Goal: Task Accomplishment & Management: Manage account settings

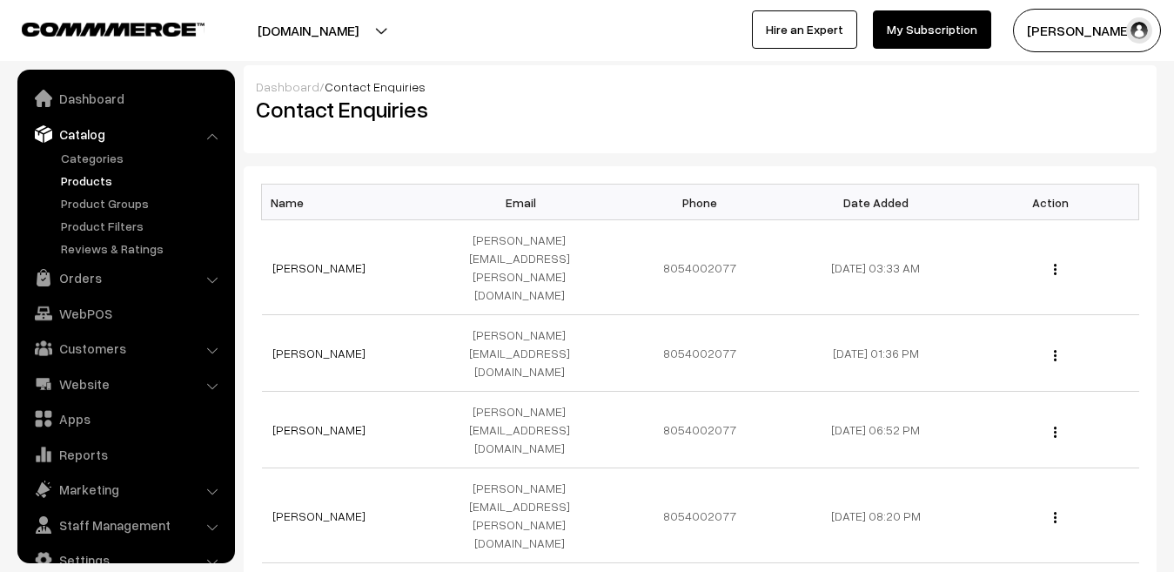
click at [90, 177] on link "Products" at bounding box center [143, 180] width 172 height 18
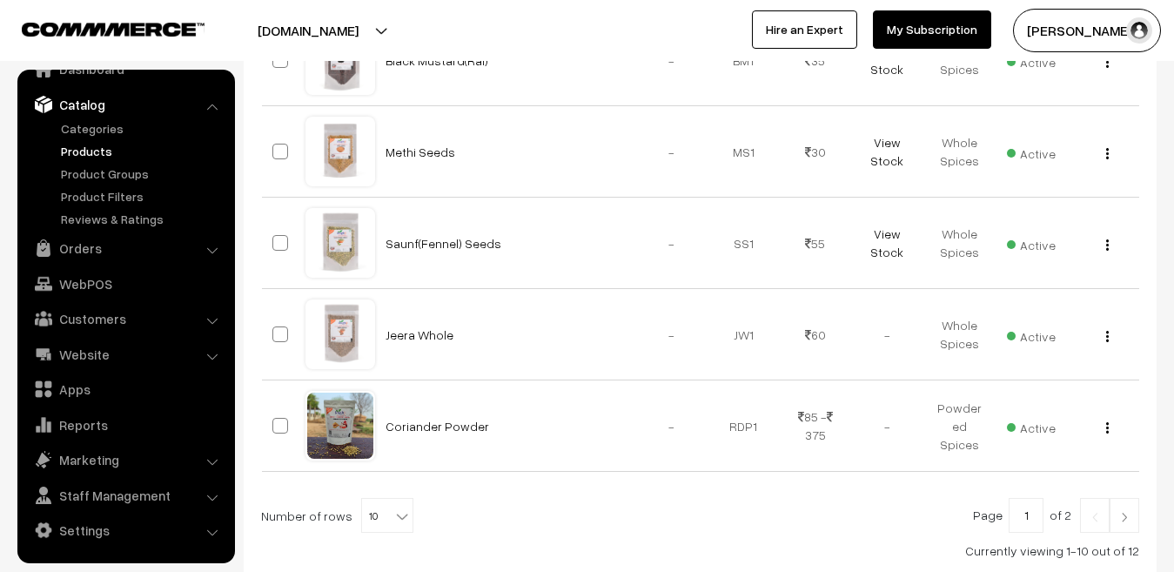
scroll to position [934, 0]
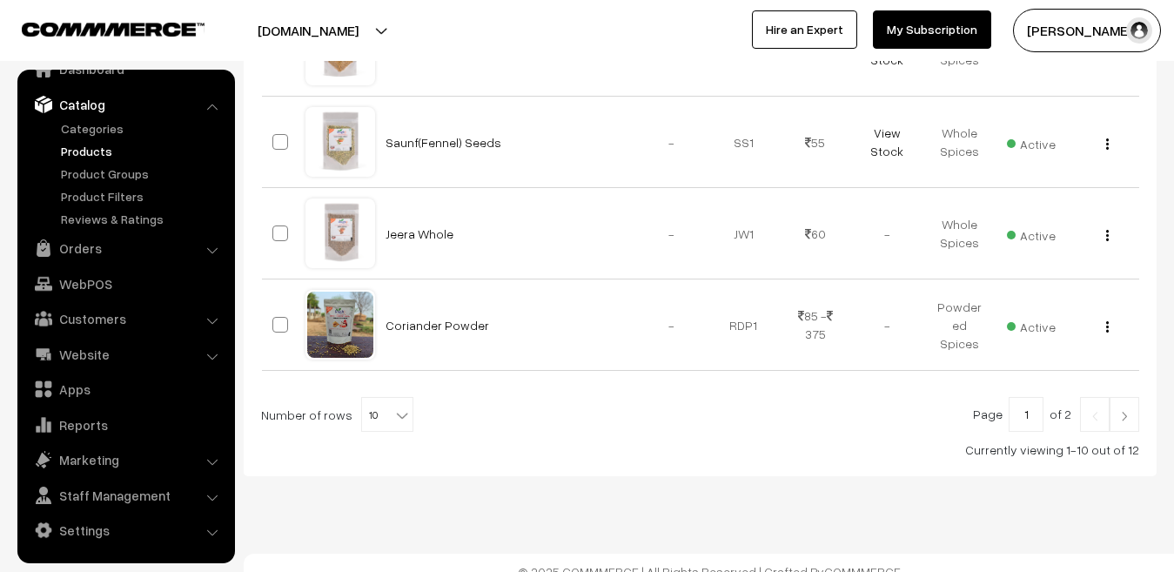
click at [1132, 412] on link at bounding box center [1124, 414] width 30 height 35
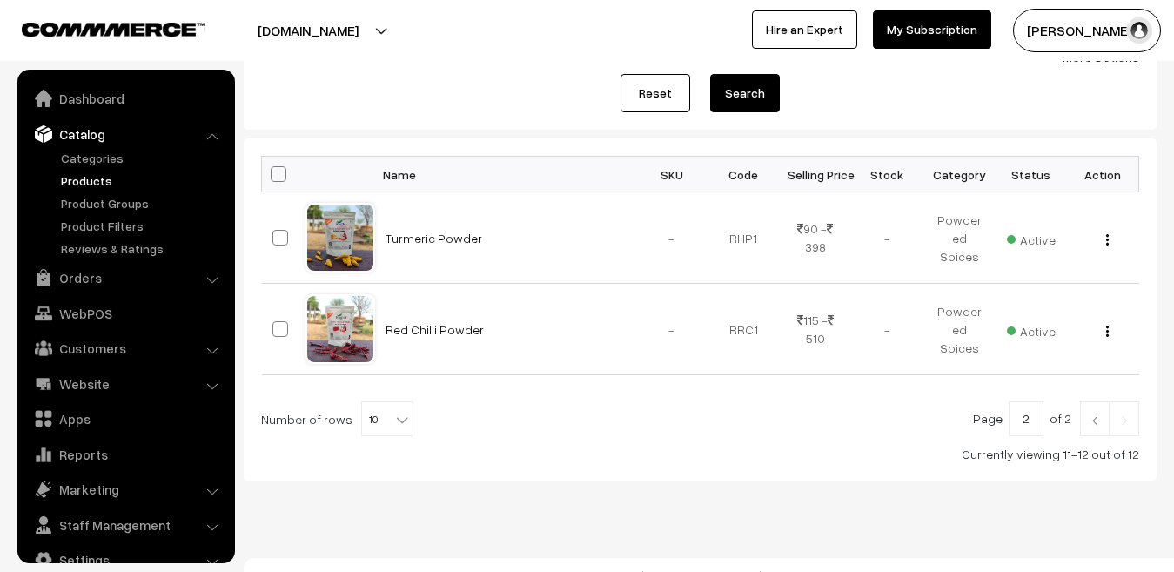
scroll to position [30, 0]
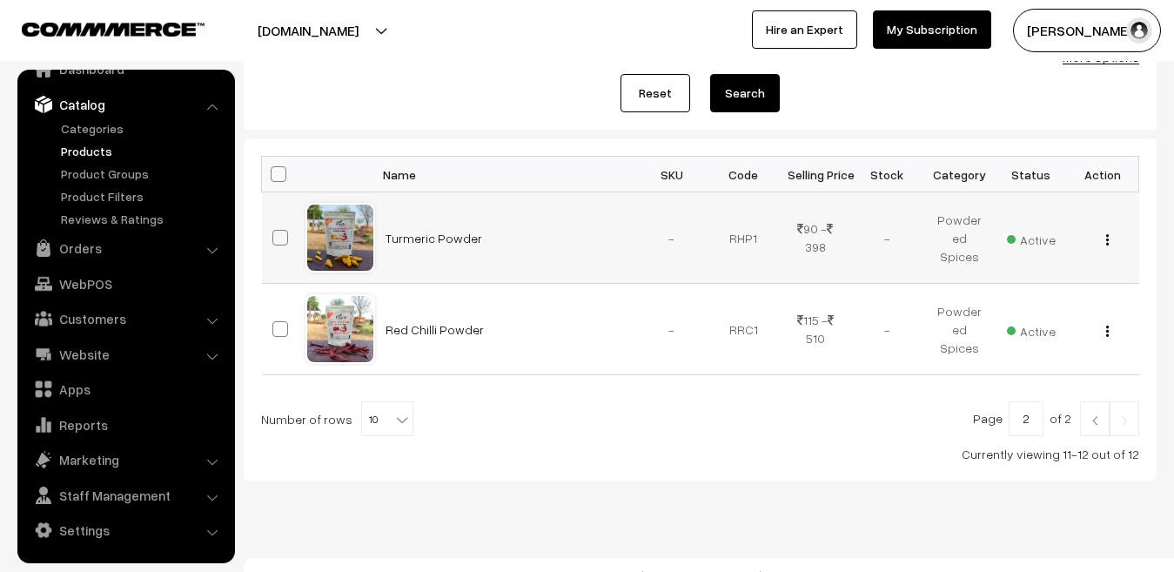
click at [1107, 241] on img "button" at bounding box center [1107, 239] width 3 height 11
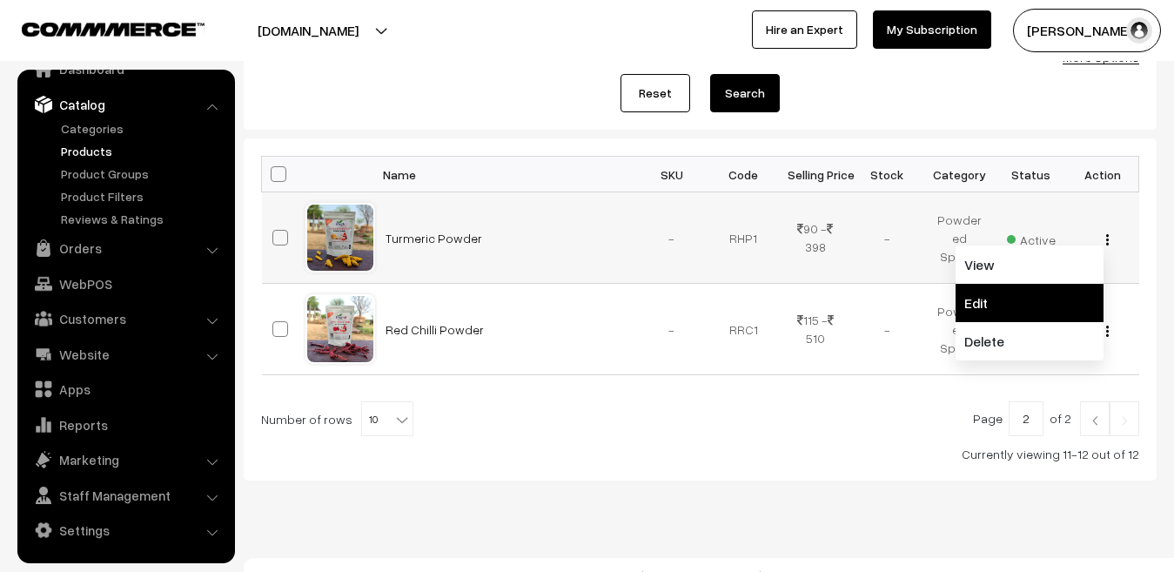
click at [986, 300] on link "Edit" at bounding box center [1029, 303] width 148 height 38
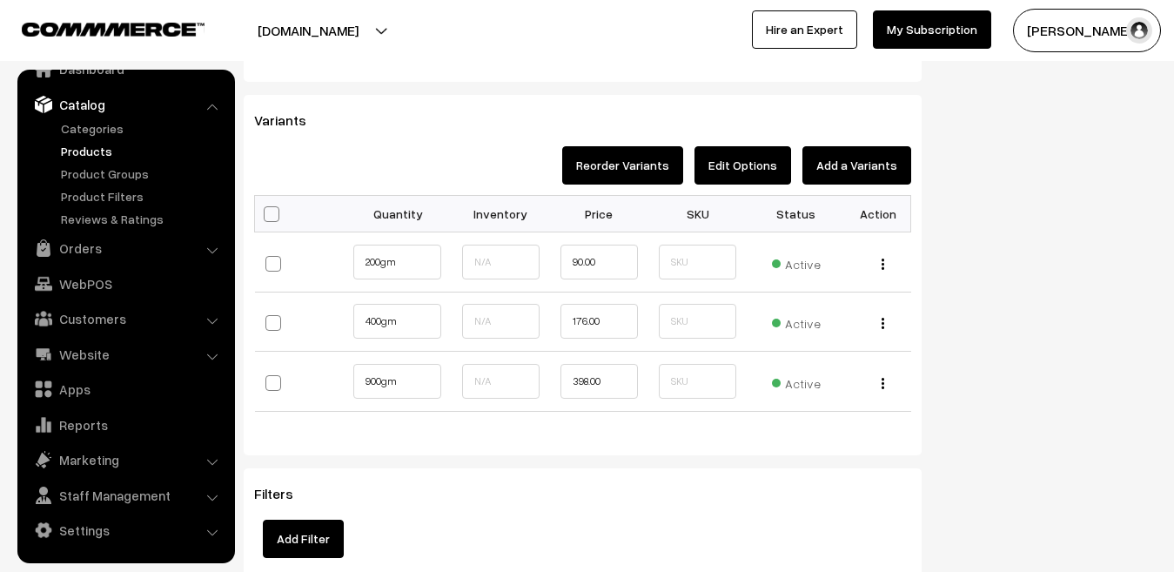
scroll to position [1705, 0]
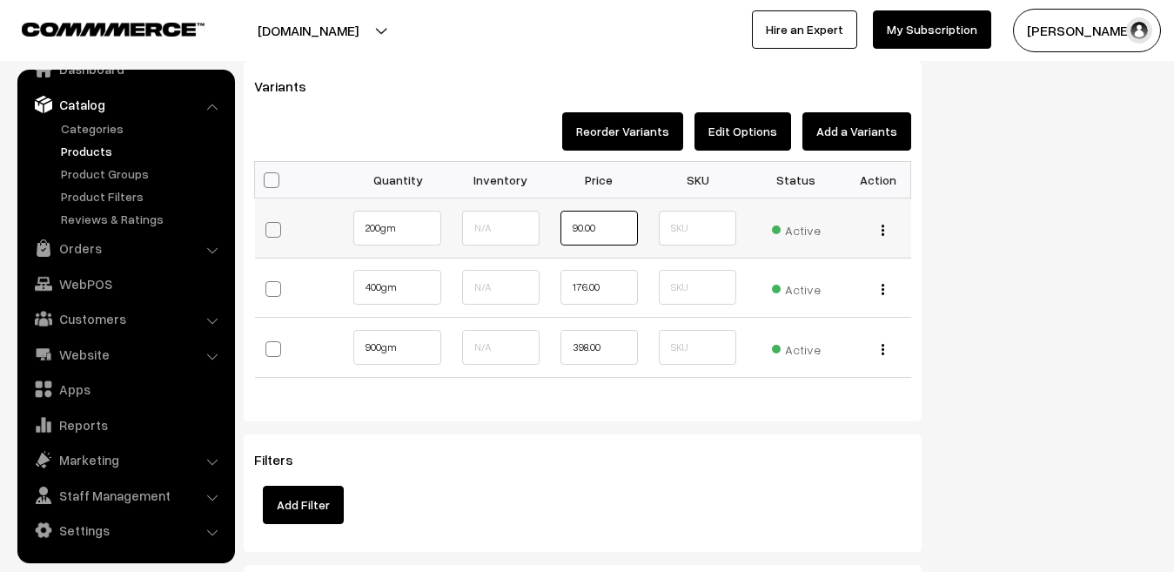
click at [582, 226] on input "90.00" at bounding box center [598, 228] width 77 height 35
type input "99.00"
click at [584, 288] on input "176.00" at bounding box center [598, 287] width 77 height 35
type input "199.00"
click at [587, 345] on input "398.00" at bounding box center [598, 347] width 77 height 35
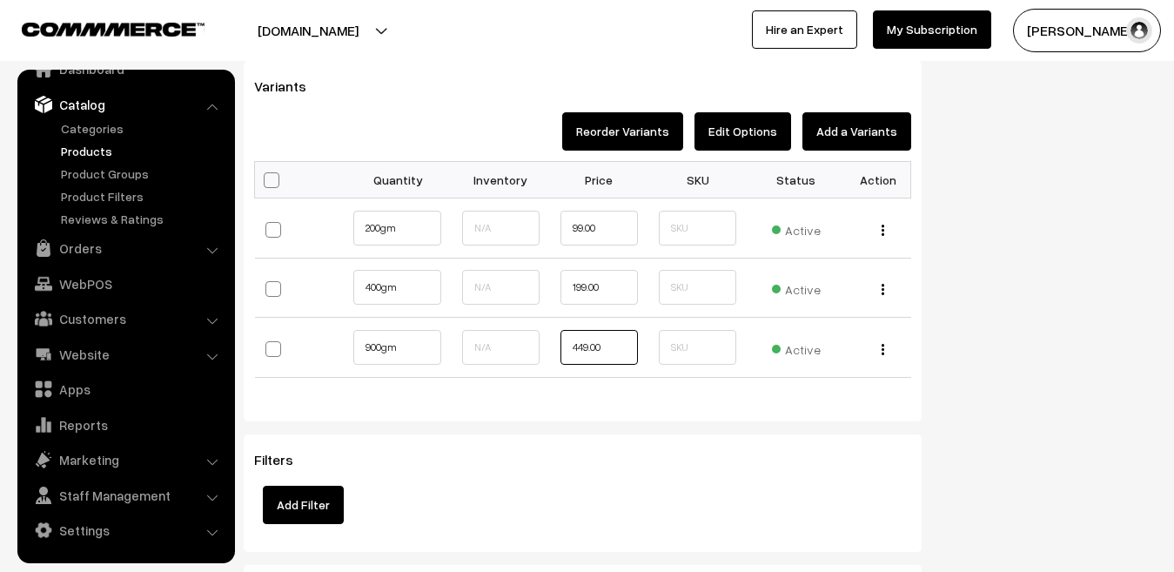
type input "449.00"
click at [615, 411] on div "Variants Reorder Variants Edit Options Add a Variants Bulk Options Make all Act…" at bounding box center [583, 240] width 678 height 359
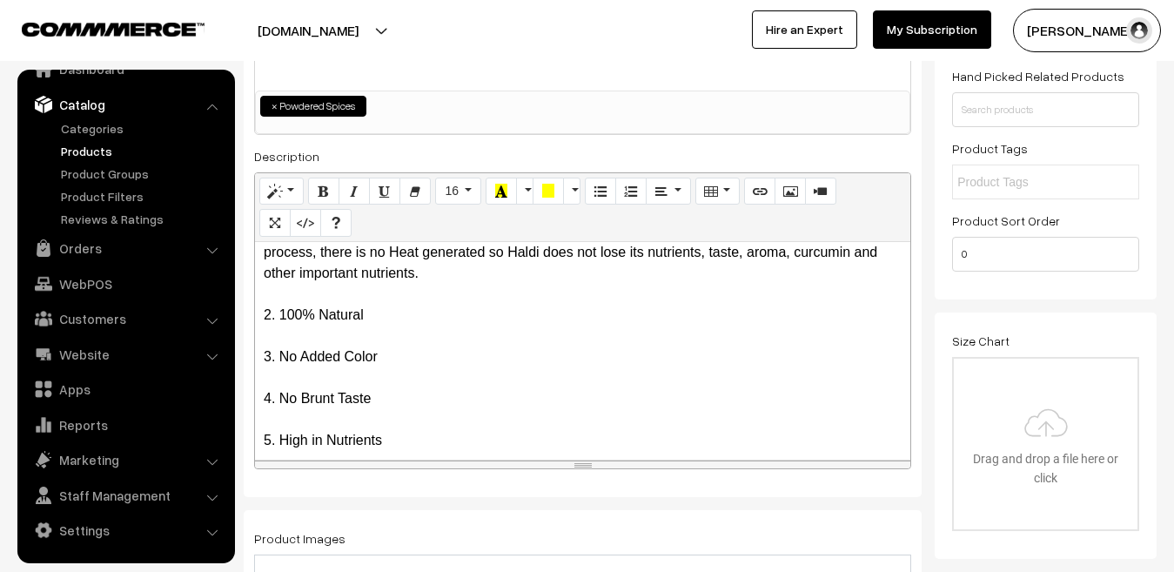
scroll to position [0, 0]
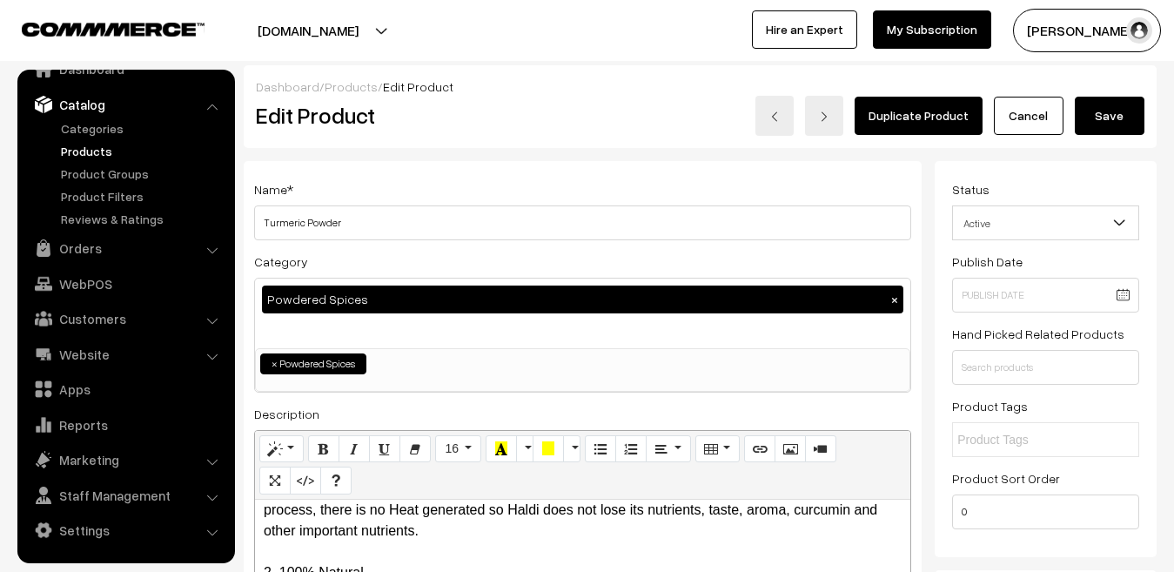
click at [1104, 106] on button "Save" at bounding box center [1109, 116] width 70 height 38
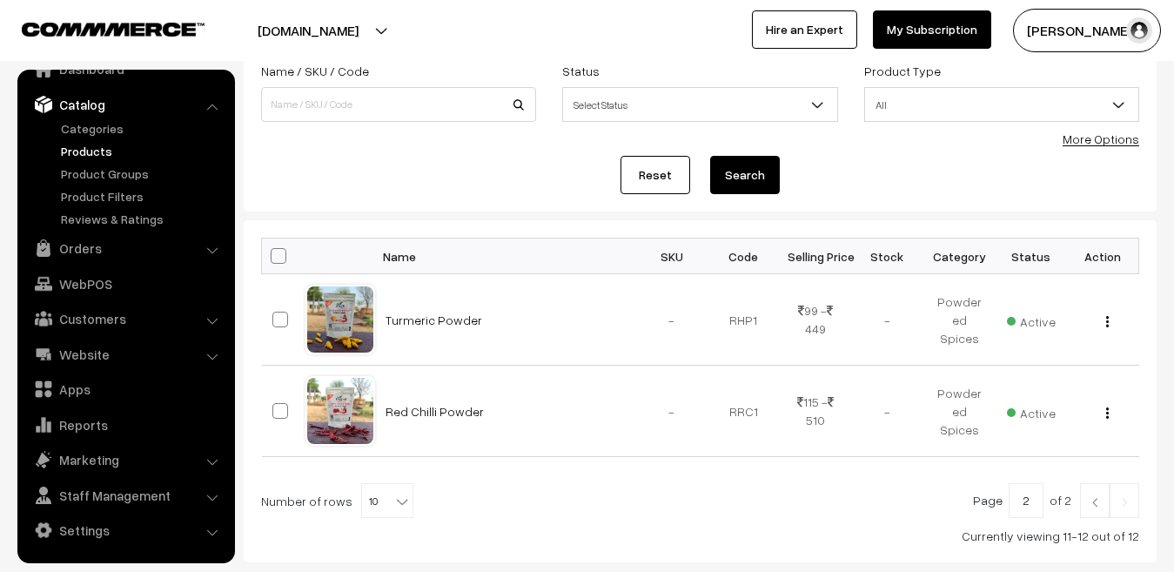
scroll to position [124, 0]
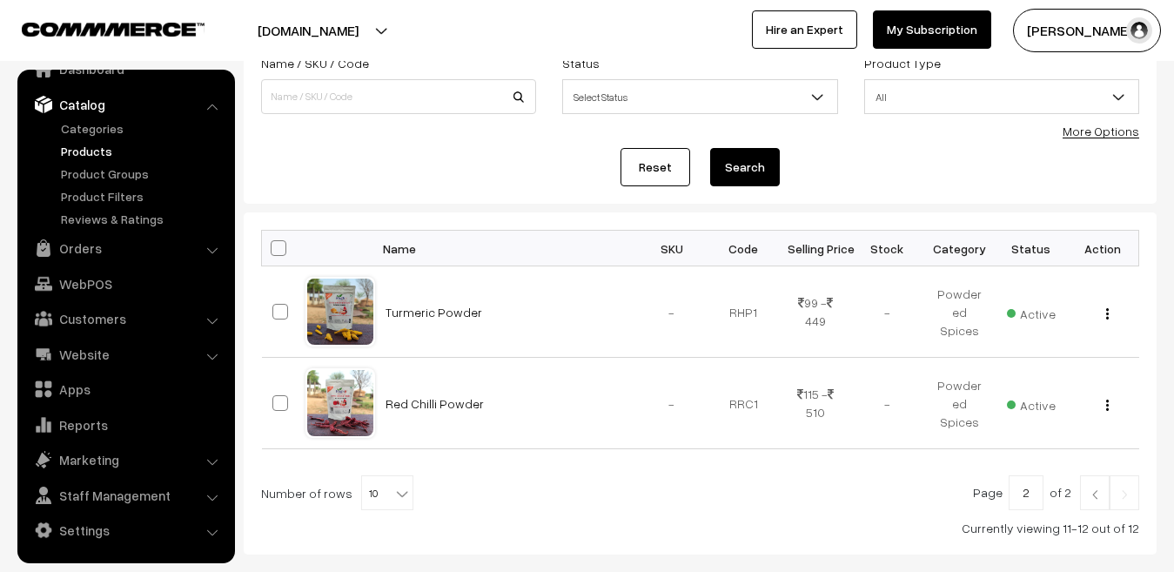
click at [1103, 499] on link at bounding box center [1095, 492] width 30 height 35
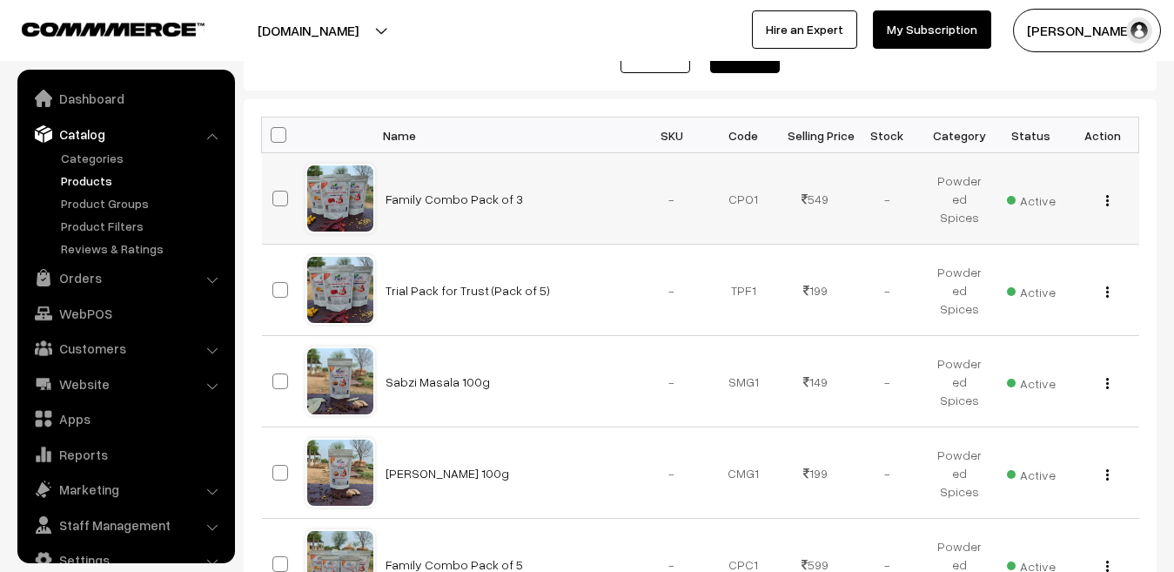
scroll to position [30, 0]
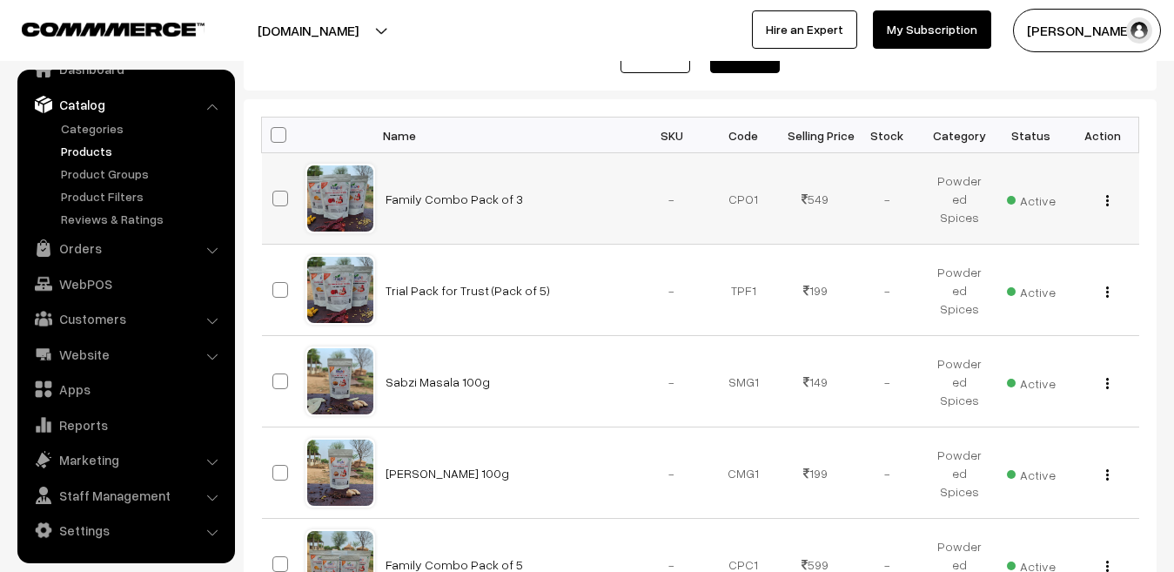
click at [1108, 204] on button "button" at bounding box center [1107, 200] width 4 height 14
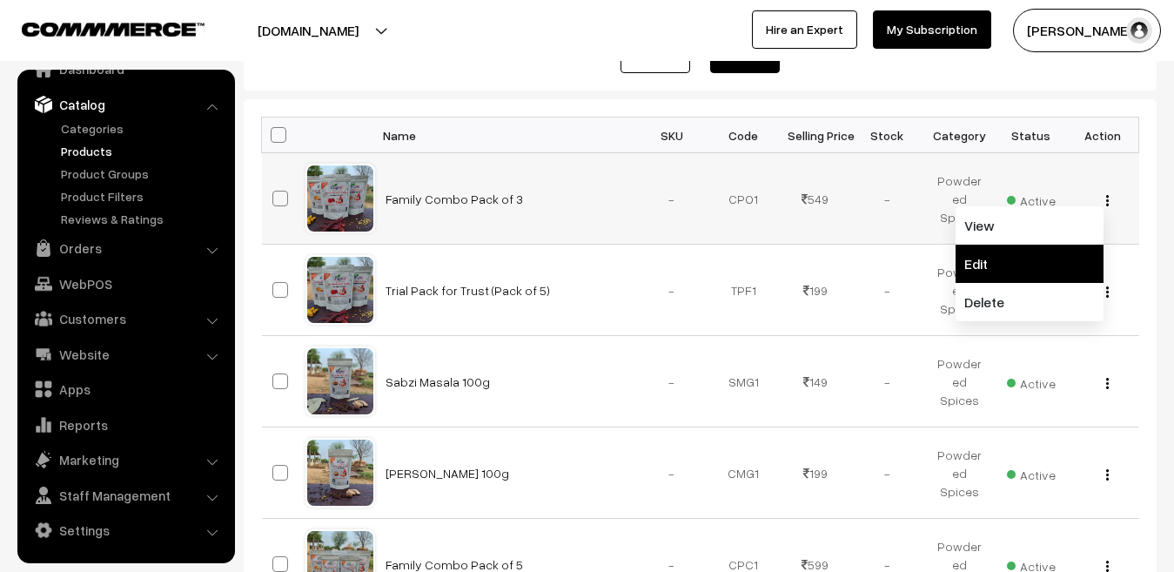
click at [994, 258] on link "Edit" at bounding box center [1029, 263] width 148 height 38
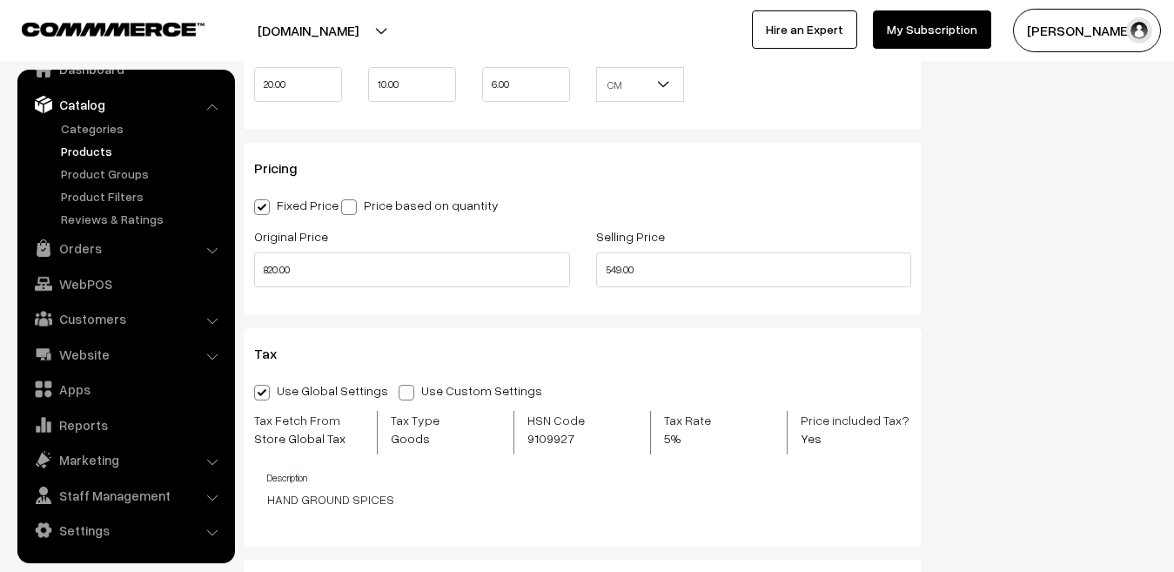
scroll to position [1508, 0]
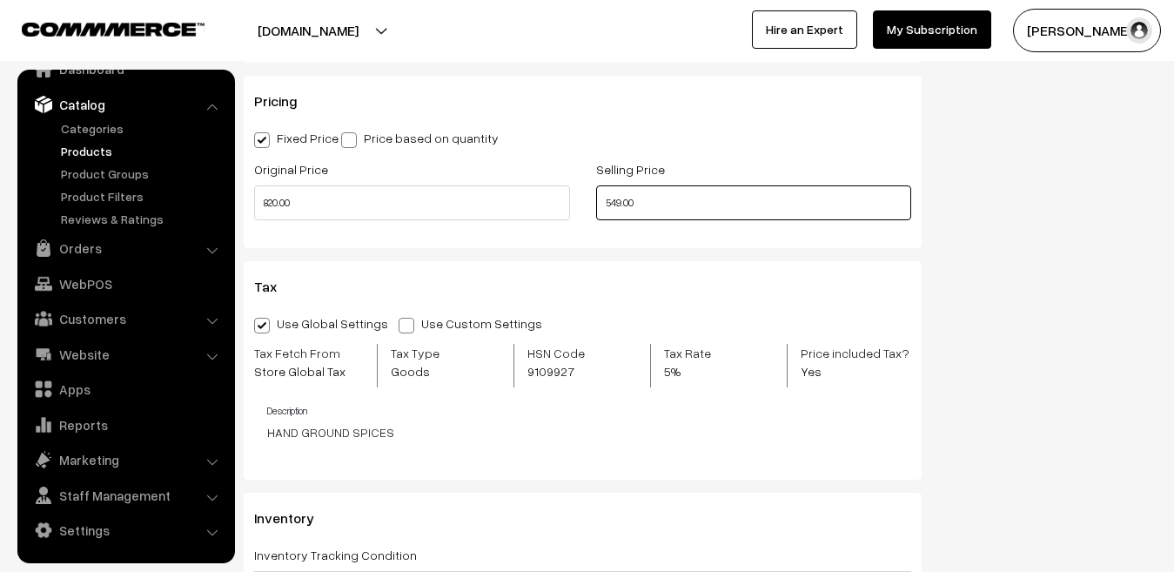
click at [615, 202] on input "549.00" at bounding box center [754, 202] width 316 height 35
type input "569.00"
click at [659, 264] on div "Tax Use Global Settings Use Custom Settings Skip Adding Tax Tax Fetch From Stor…" at bounding box center [583, 370] width 678 height 218
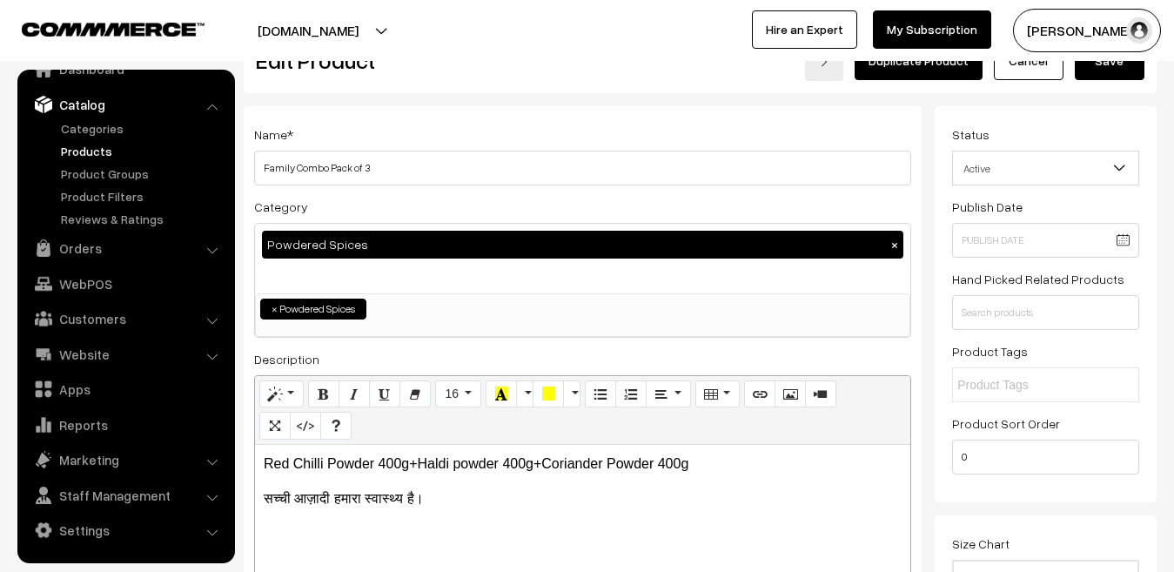
scroll to position [0, 0]
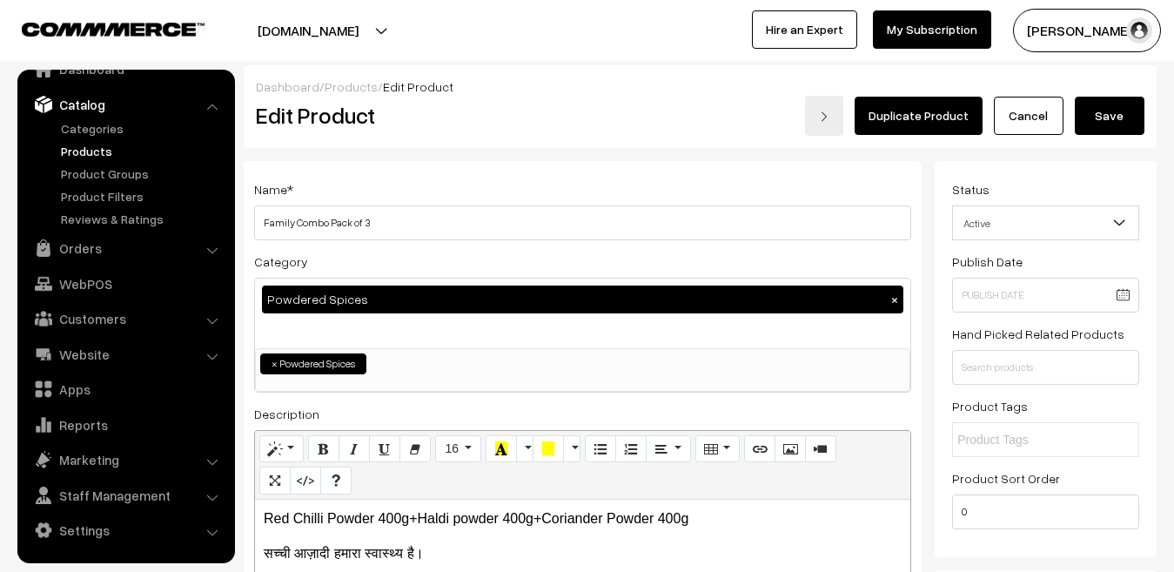
click at [1108, 120] on button "Save" at bounding box center [1109, 116] width 70 height 38
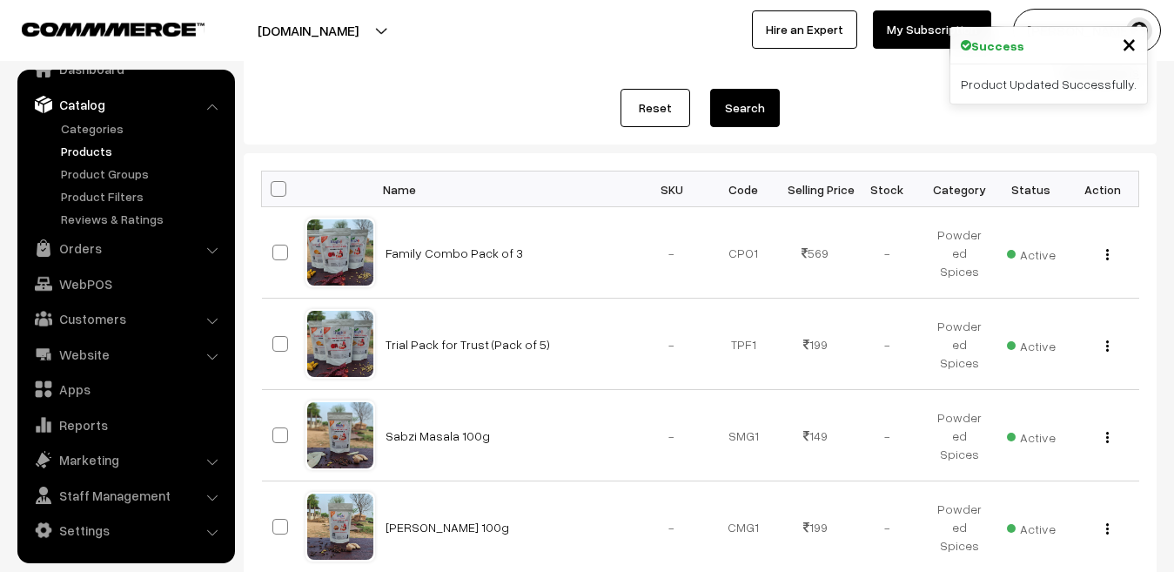
scroll to position [170, 0]
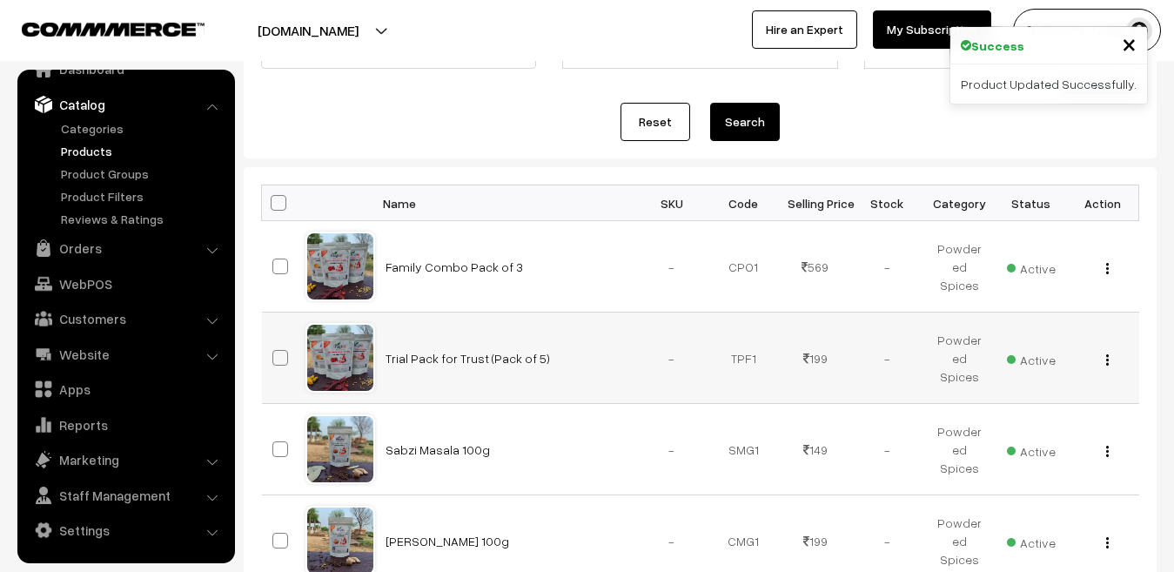
click at [1106, 362] on img "button" at bounding box center [1107, 359] width 3 height 11
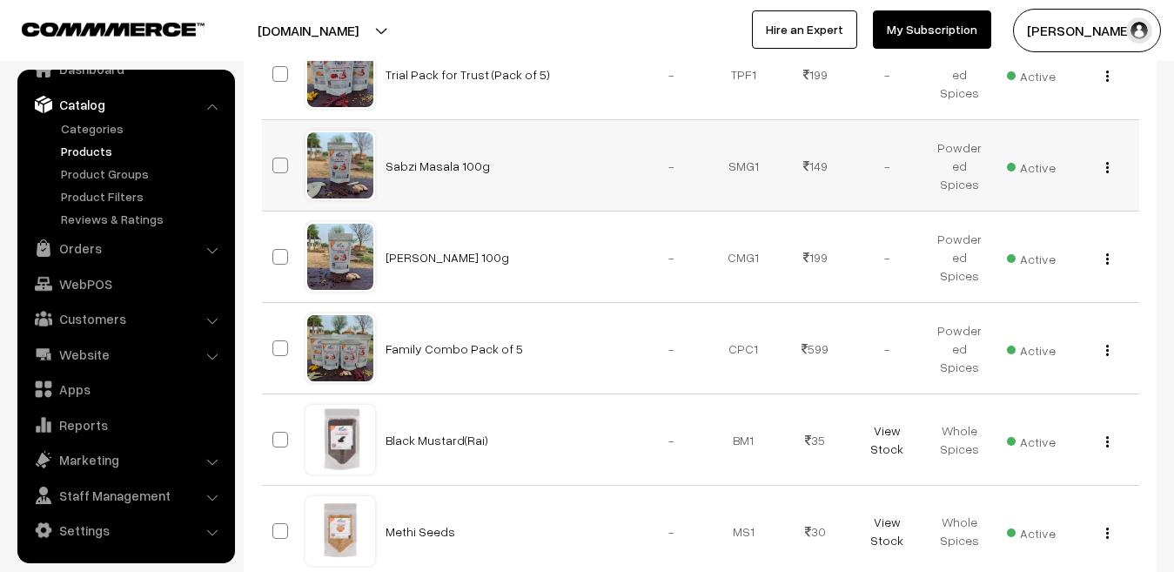
scroll to position [466, 0]
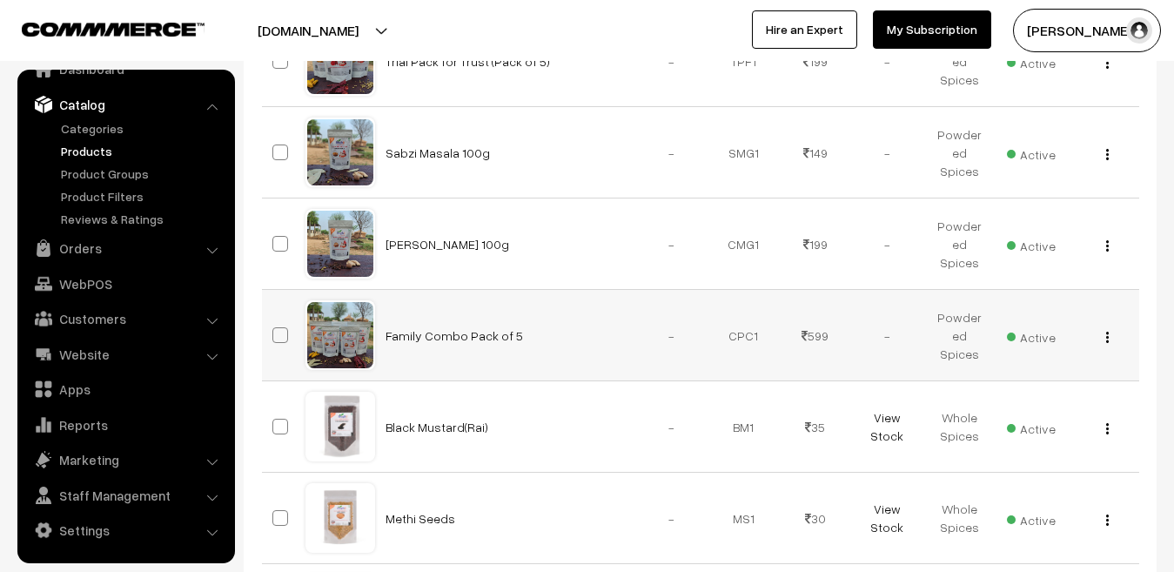
click at [1108, 340] on button "button" at bounding box center [1107, 337] width 4 height 14
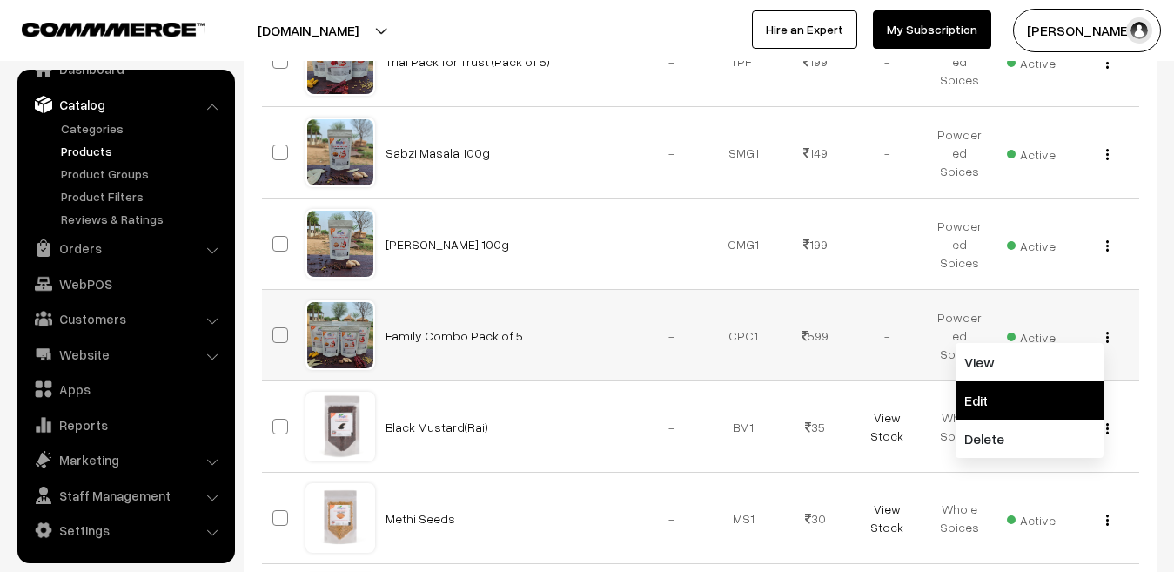
click at [995, 392] on link "Edit" at bounding box center [1029, 400] width 148 height 38
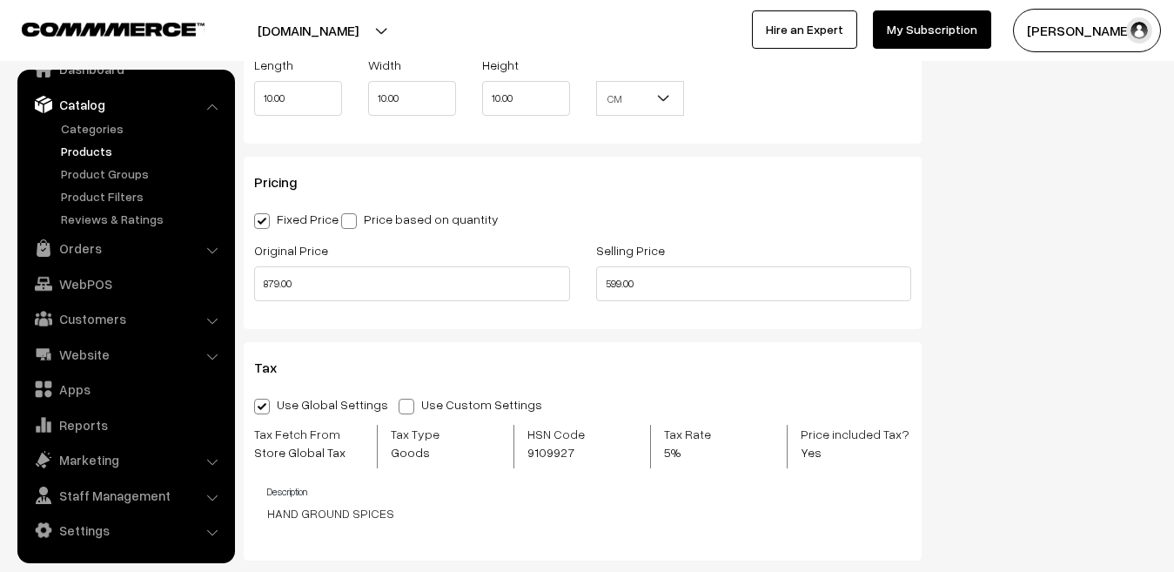
scroll to position [1435, 0]
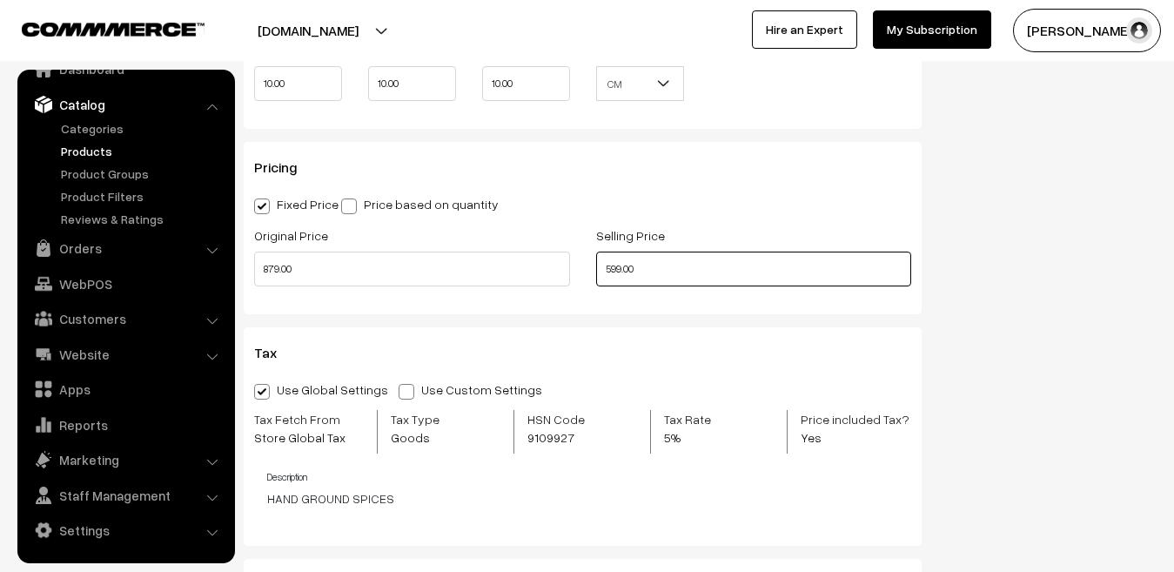
click at [621, 268] on input "599.00" at bounding box center [754, 268] width 316 height 35
type input "621.00"
click at [657, 300] on div "Pricing Fixed Price Price based on quantity Original Price 879.00 Selling Price…" at bounding box center [583, 228] width 678 height 172
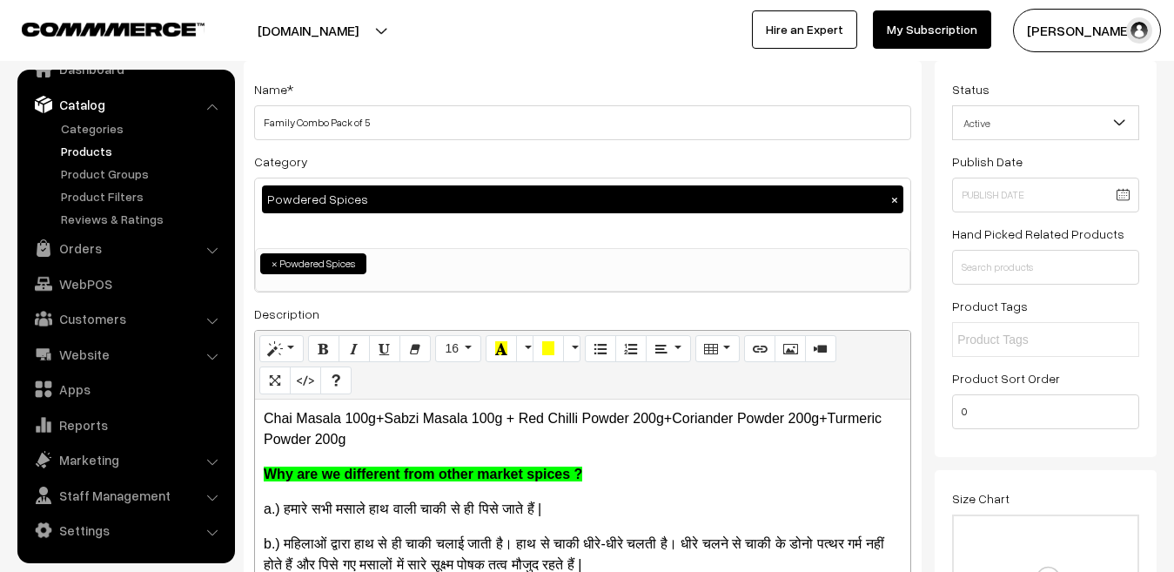
scroll to position [0, 0]
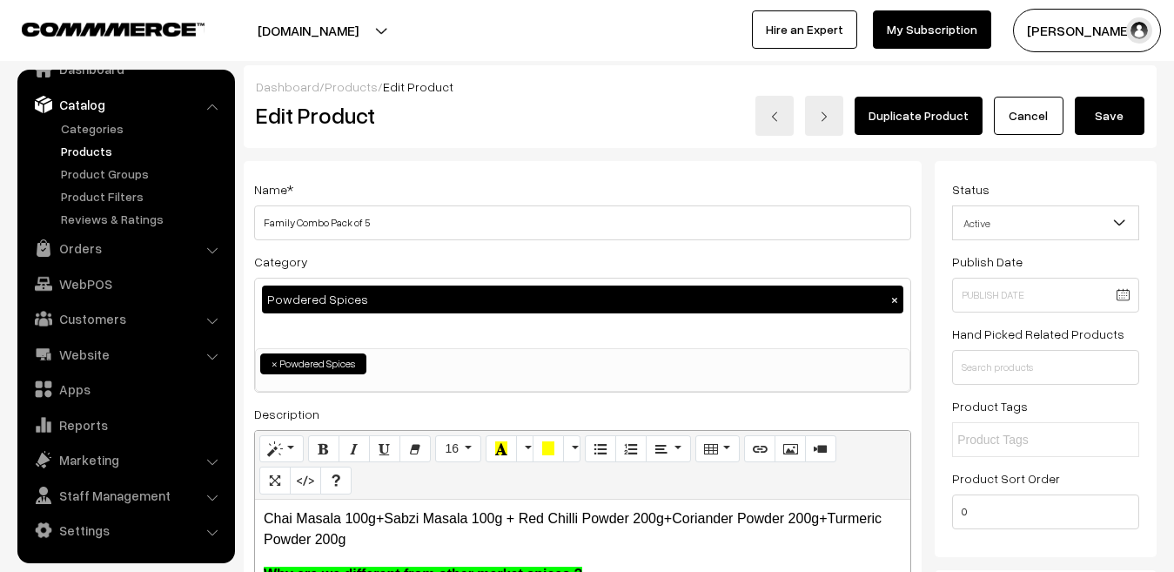
click at [1114, 114] on button "Save" at bounding box center [1109, 116] width 70 height 38
